Goal: Information Seeking & Learning: Learn about a topic

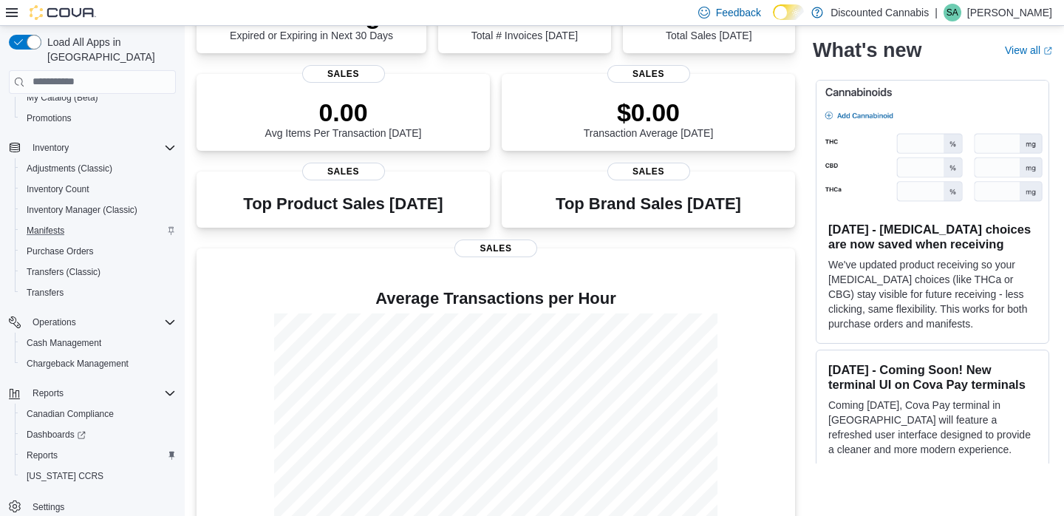
scroll to position [214, 0]
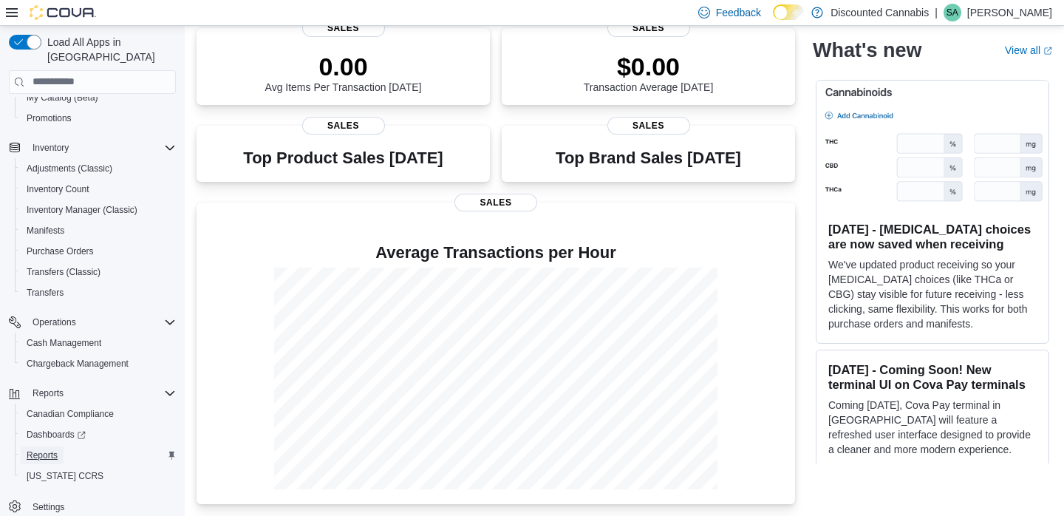
click at [60, 446] on link "Reports" at bounding box center [42, 455] width 43 height 18
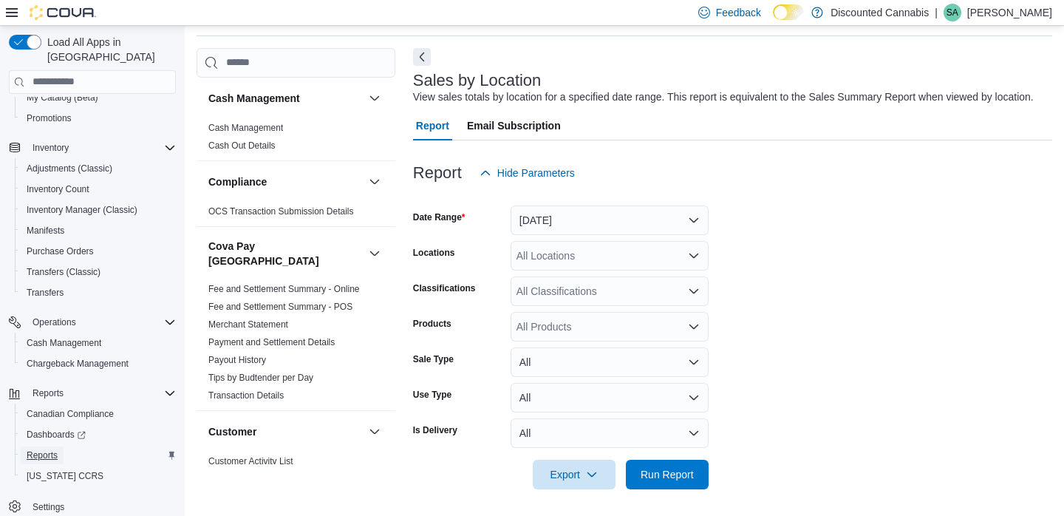
scroll to position [68, 0]
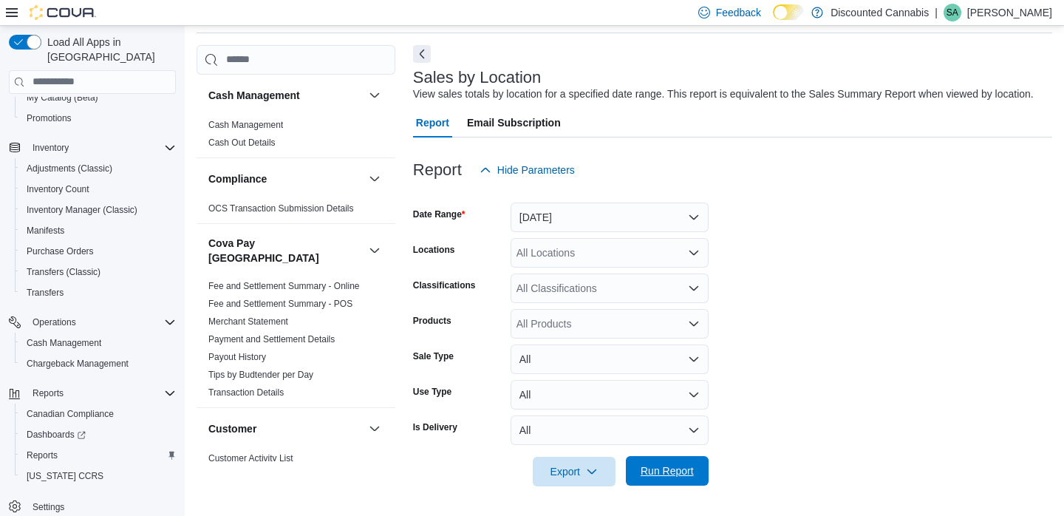
click at [681, 467] on span "Run Report" at bounding box center [666, 470] width 53 height 15
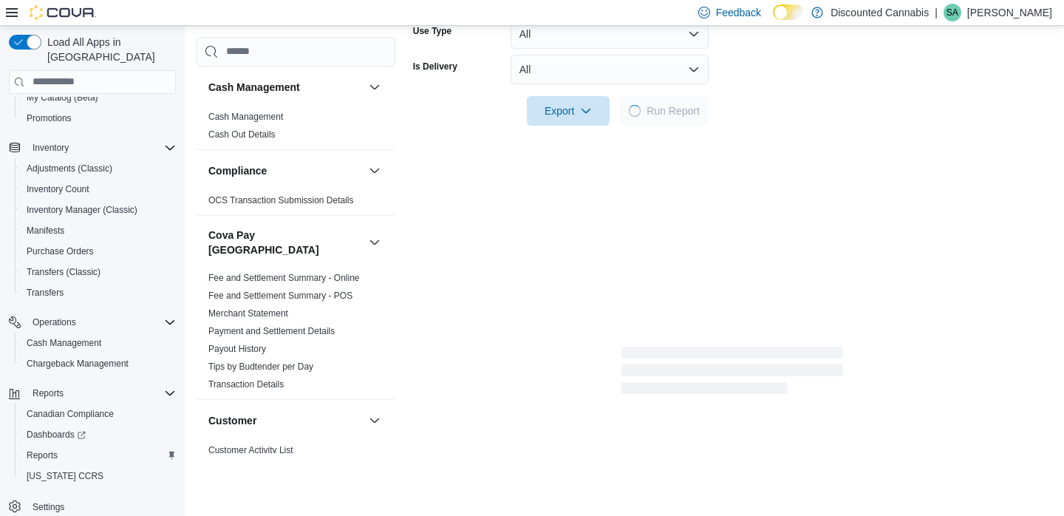
scroll to position [414, 0]
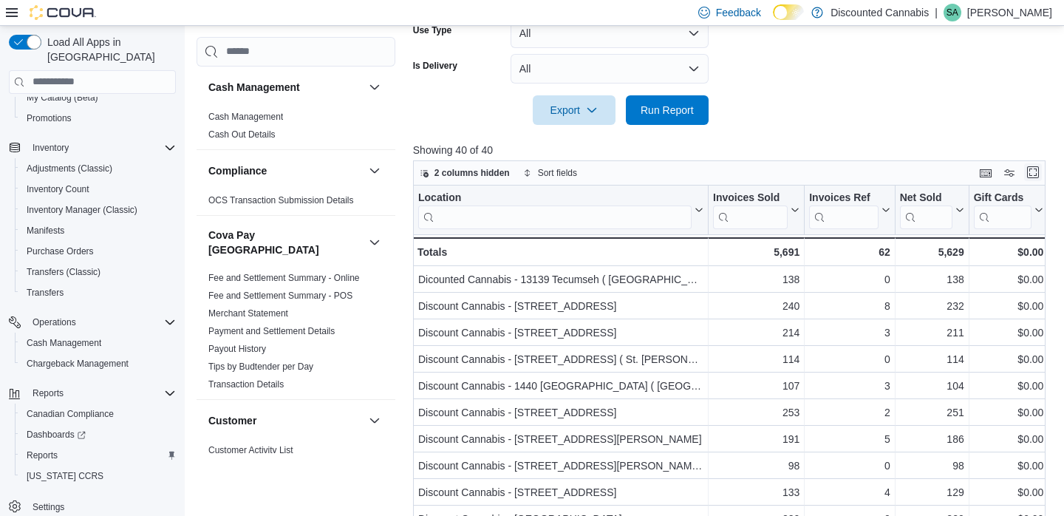
click at [1030, 181] on button "Enter fullscreen" at bounding box center [1033, 172] width 18 height 18
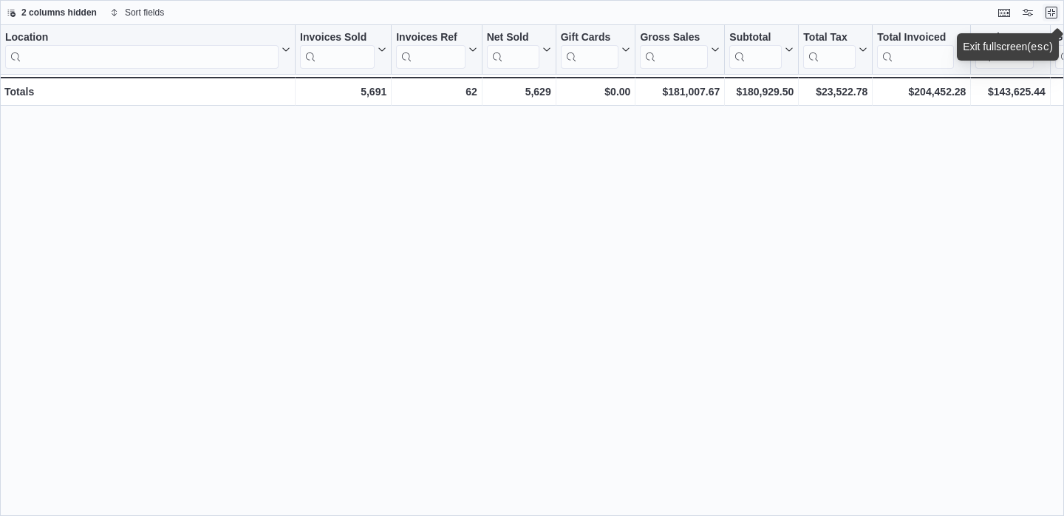
scroll to position [654, 0]
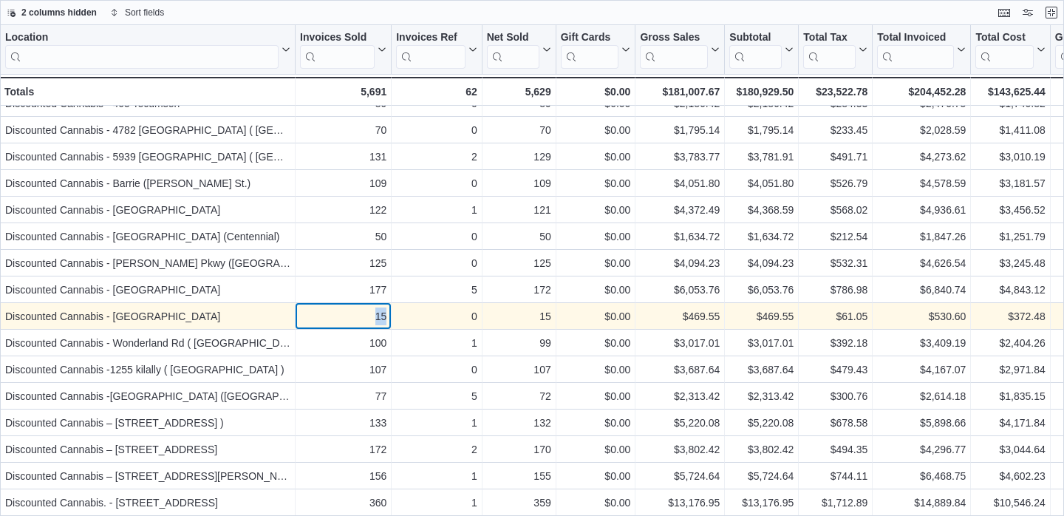
drag, startPoint x: 367, startPoint y: 319, endPoint x: 397, endPoint y: 318, distance: 30.3
click at [397, 318] on div "Discounted Cannabis - [GEOGRAPHIC_DATA] - Location, column 1, row 33 15 - Invoi…" at bounding box center [1000, 316] width 2001 height 27
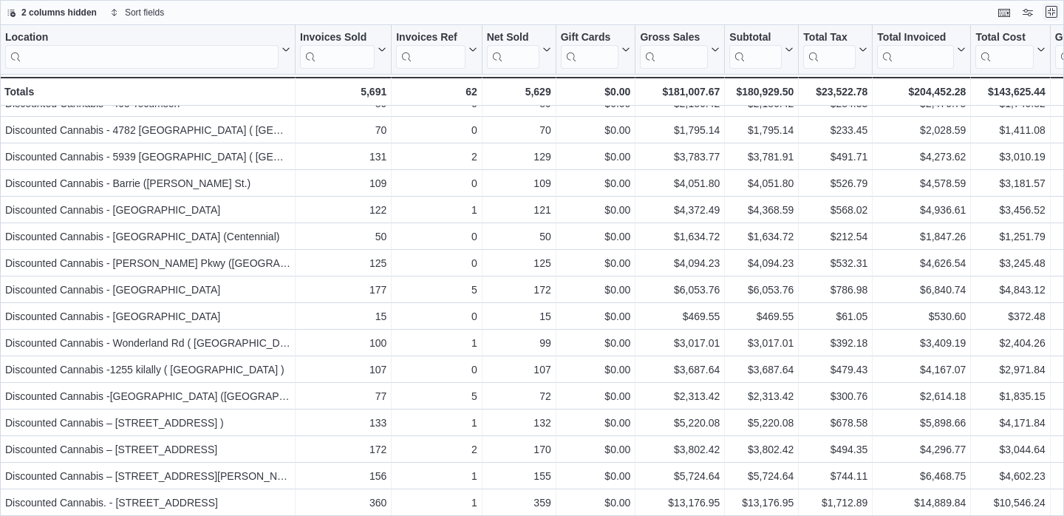
click at [1048, 13] on button "Exit fullscreen" at bounding box center [1051, 12] width 18 height 18
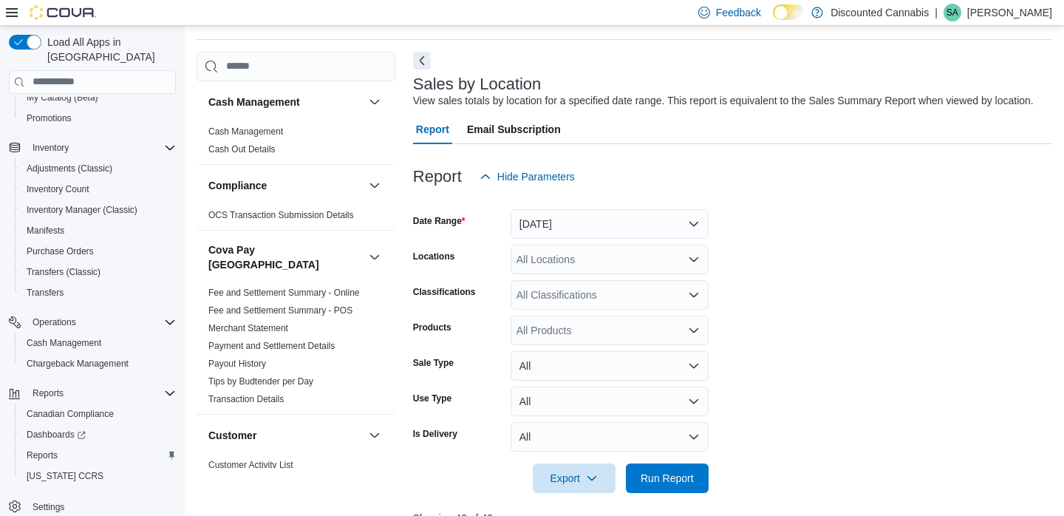
scroll to position [193, 0]
